Goal: Task Accomplishment & Management: Use online tool/utility

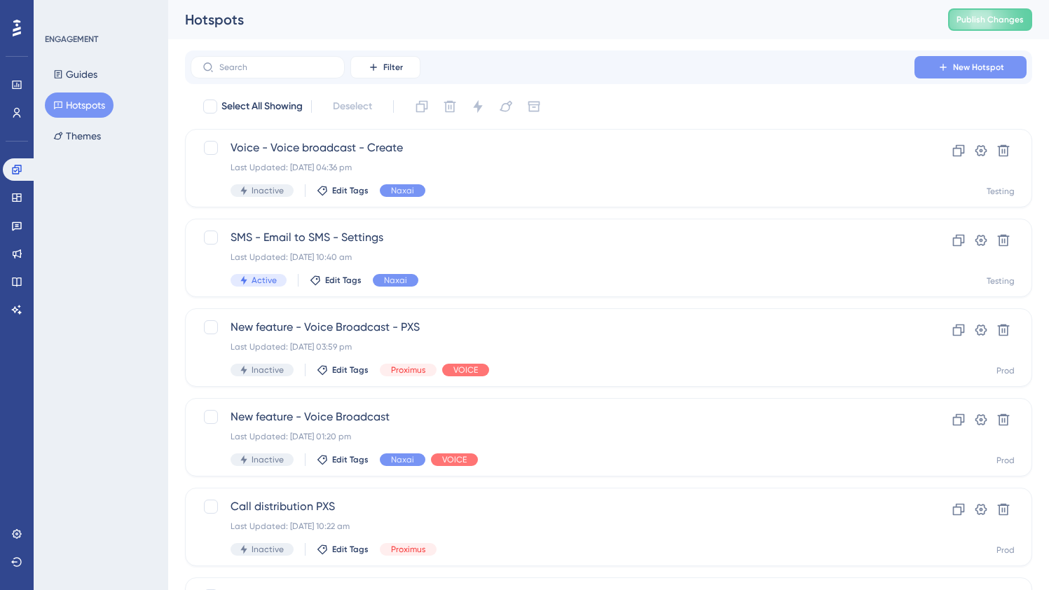
click at [963, 73] on button "New Hotspot" at bounding box center [970, 67] width 112 height 22
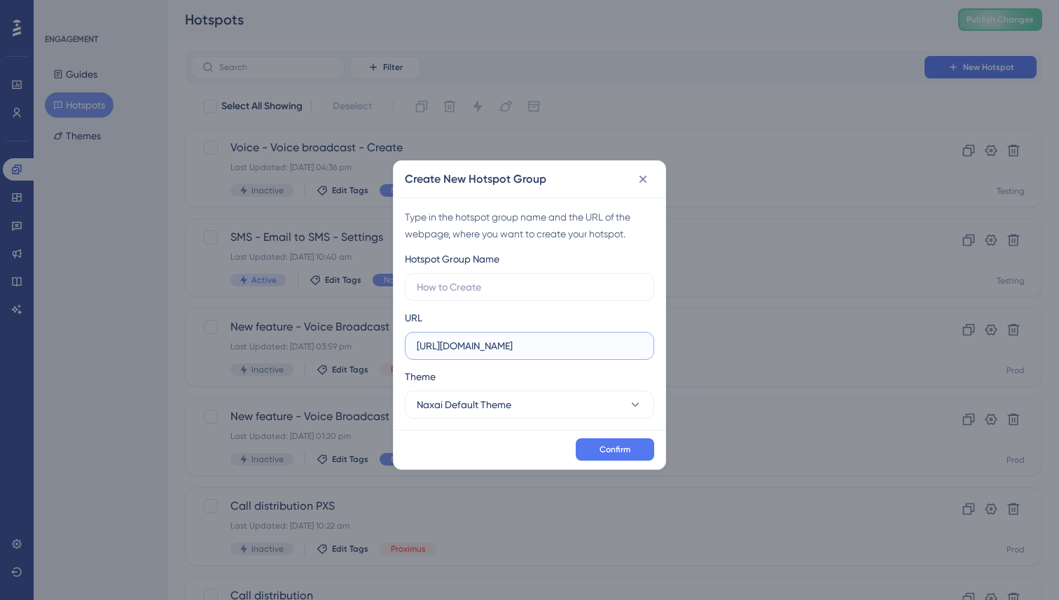
click at [531, 349] on input "https://app.naxai.com" at bounding box center [530, 345] width 226 height 15
paste input "testing-naxai.com/voice/broadcast/details"
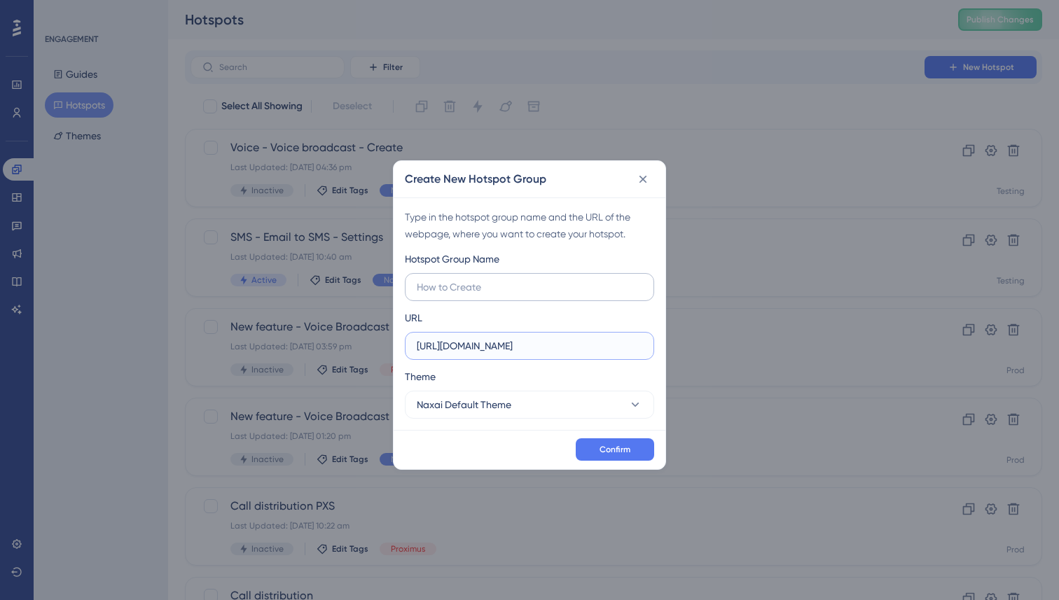
type input "https://app.testing-naxai.com/voice/broadcast/details"
click at [502, 291] on input "text" at bounding box center [530, 286] width 226 height 15
type input "Voice Boadcast, creat"
click at [570, 410] on button "Naxai Default Theme" at bounding box center [529, 405] width 249 height 28
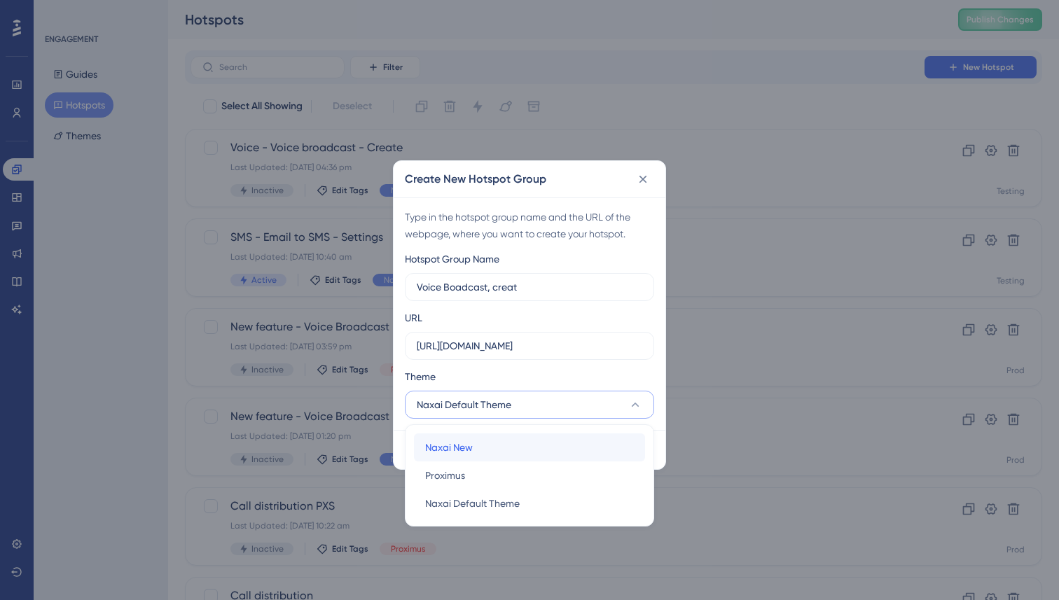
click at [489, 451] on div "Naxai New Naxai New" at bounding box center [529, 448] width 209 height 28
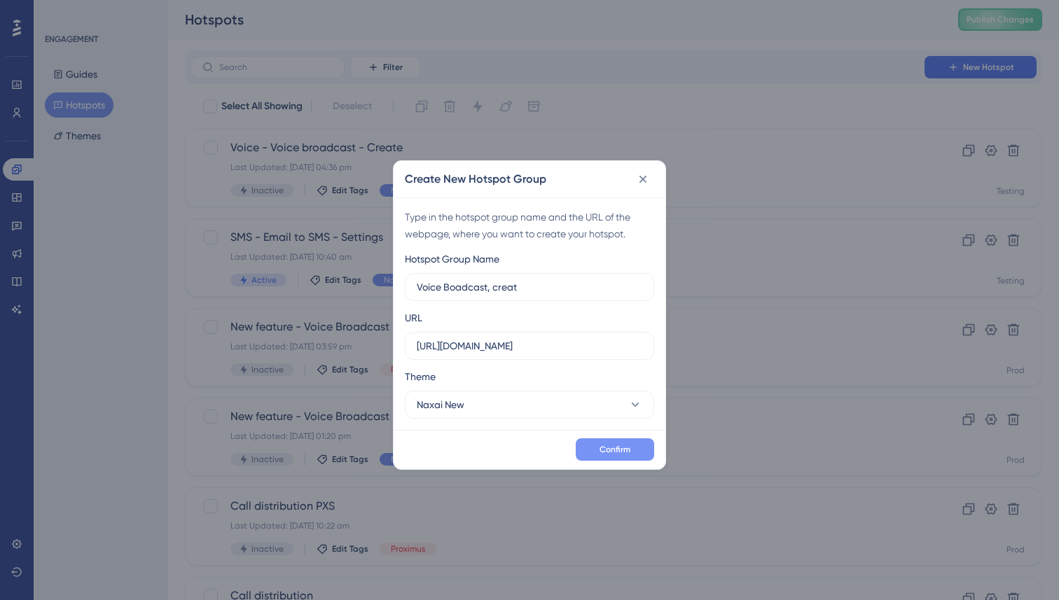
click at [604, 447] on span "Confirm" at bounding box center [615, 449] width 31 height 11
